Goal: Navigation & Orientation: Find specific page/section

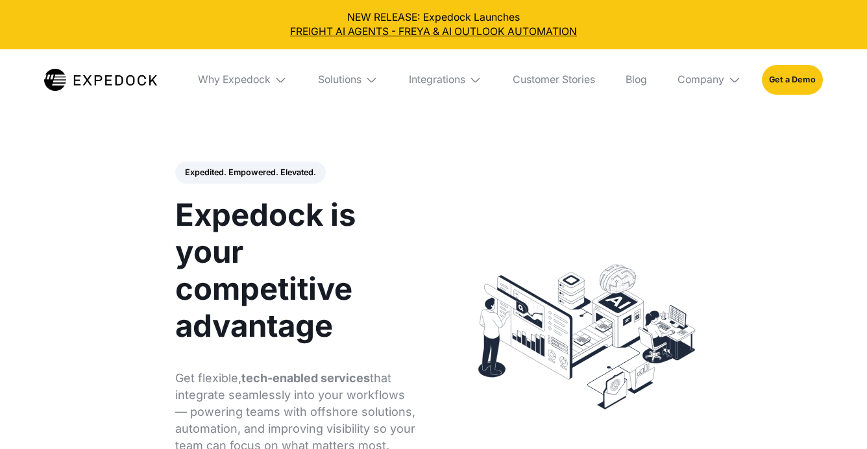
select select
click at [709, 87] on div "Company" at bounding box center [710, 80] width 84 height 62
click at [707, 136] on link "About Us" at bounding box center [710, 126] width 84 height 33
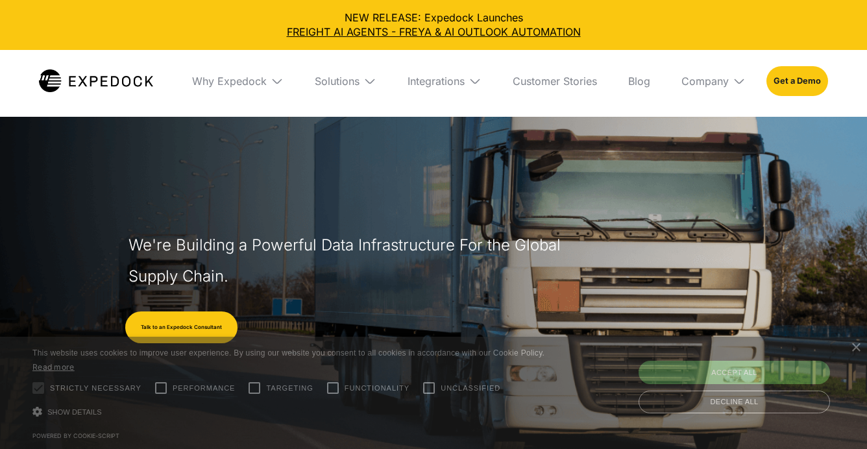
select select
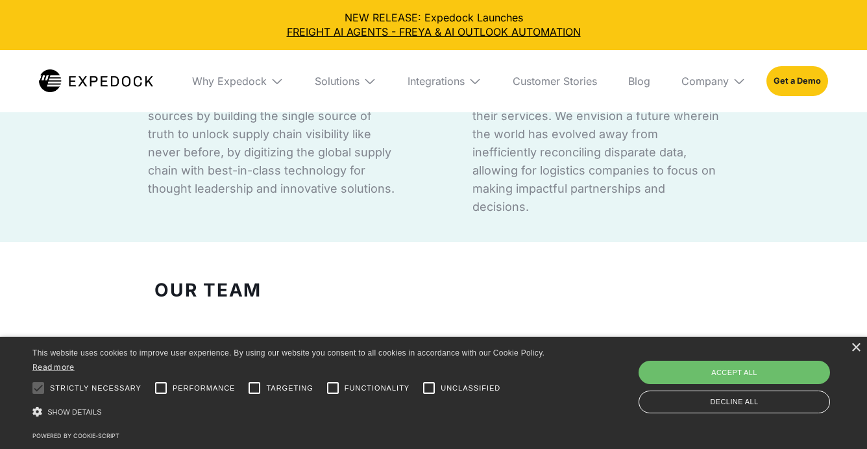
scroll to position [1168, 0]
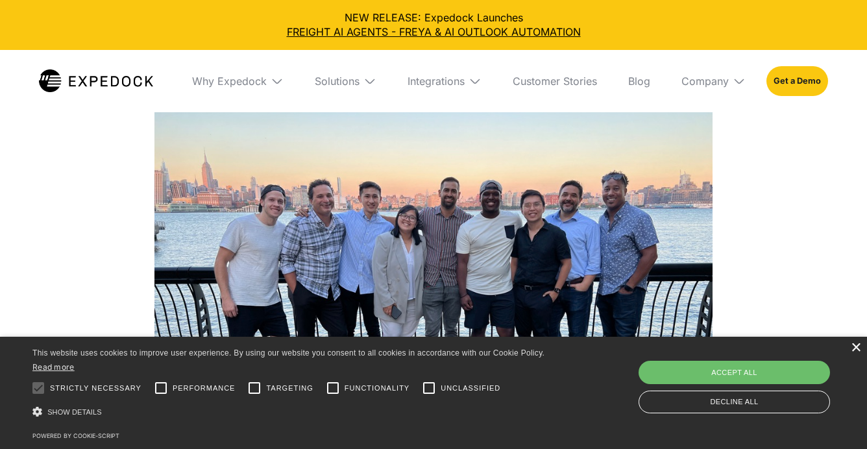
click at [852, 348] on div "×" at bounding box center [856, 348] width 10 height 10
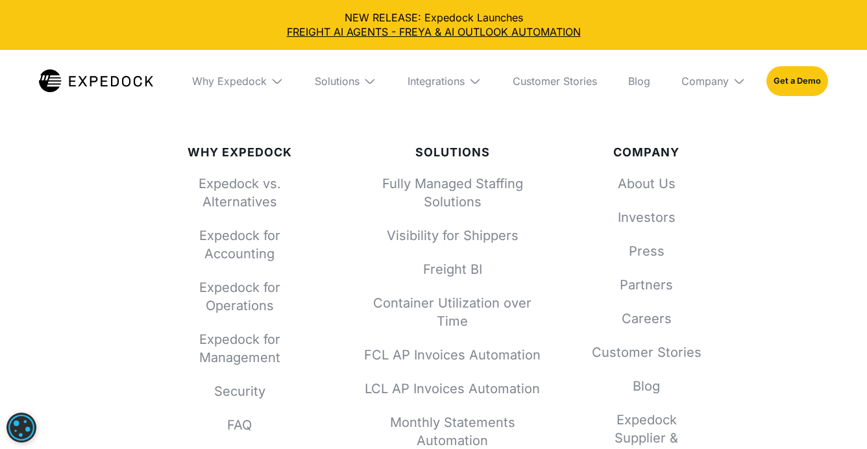
scroll to position [5517, 0]
